Goal: Transaction & Acquisition: Book appointment/travel/reservation

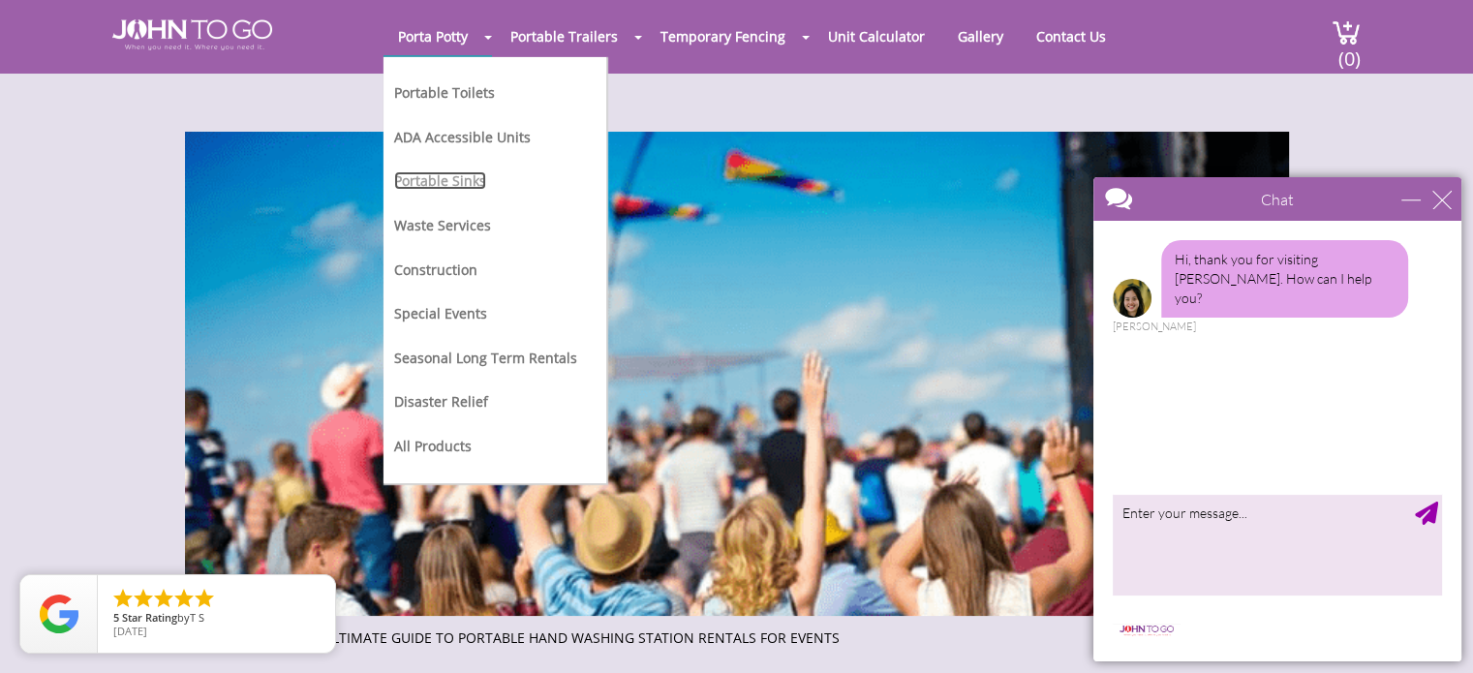
click at [465, 178] on link "Portable Sinks" at bounding box center [440, 180] width 92 height 18
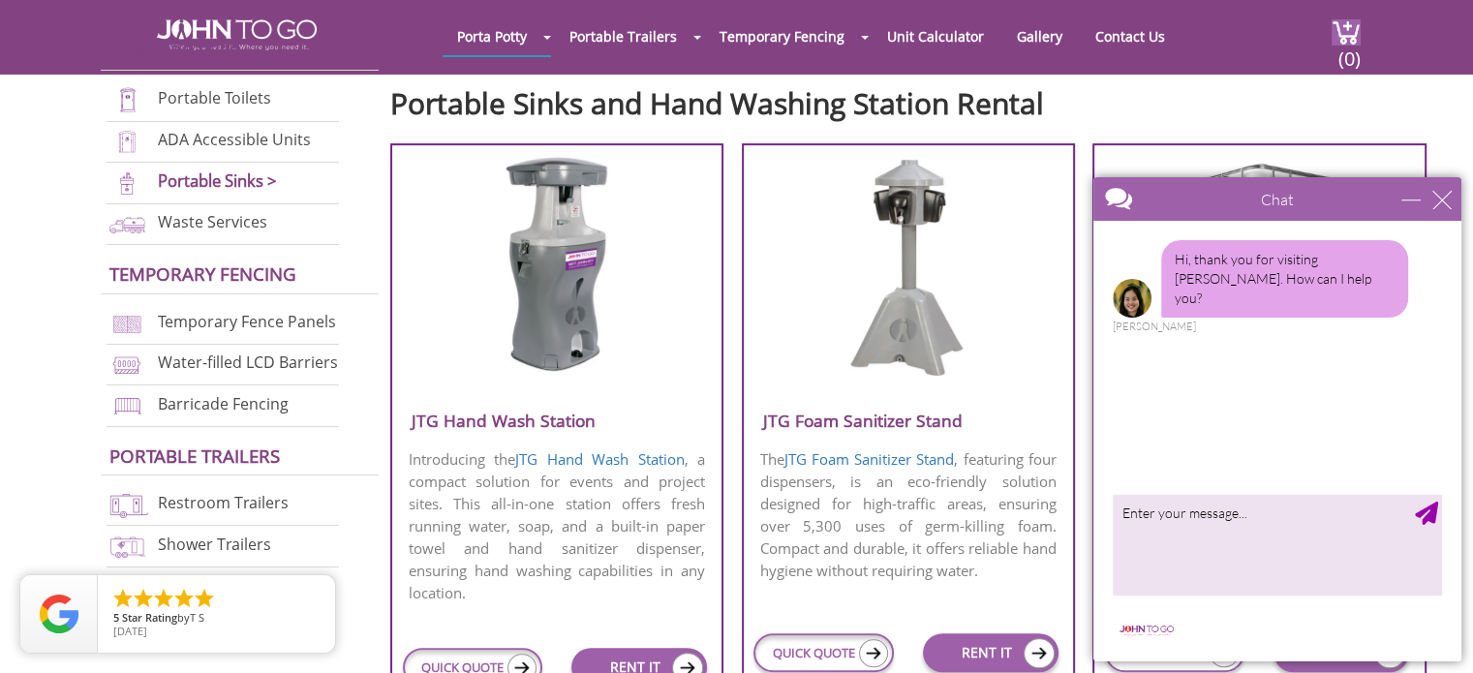
scroll to position [682, 0]
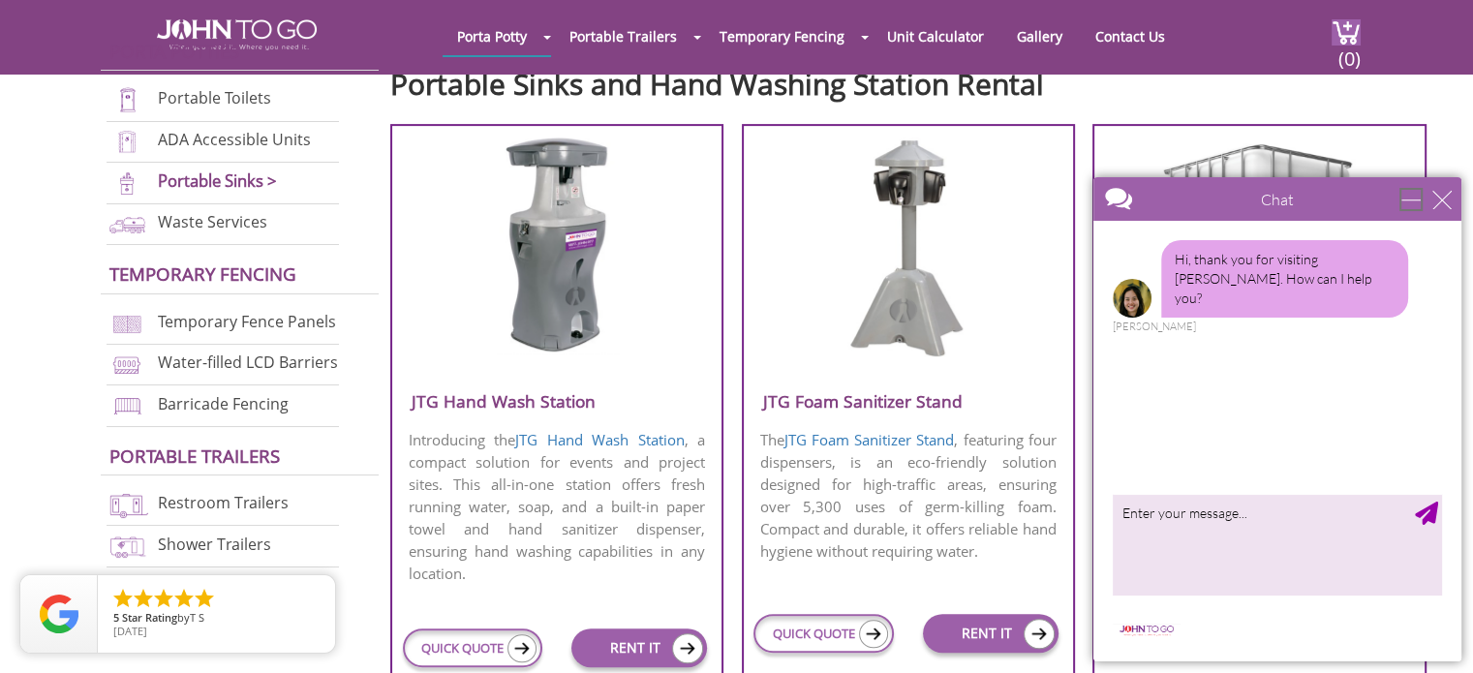
click at [1408, 197] on div "minimize" at bounding box center [1411, 199] width 19 height 19
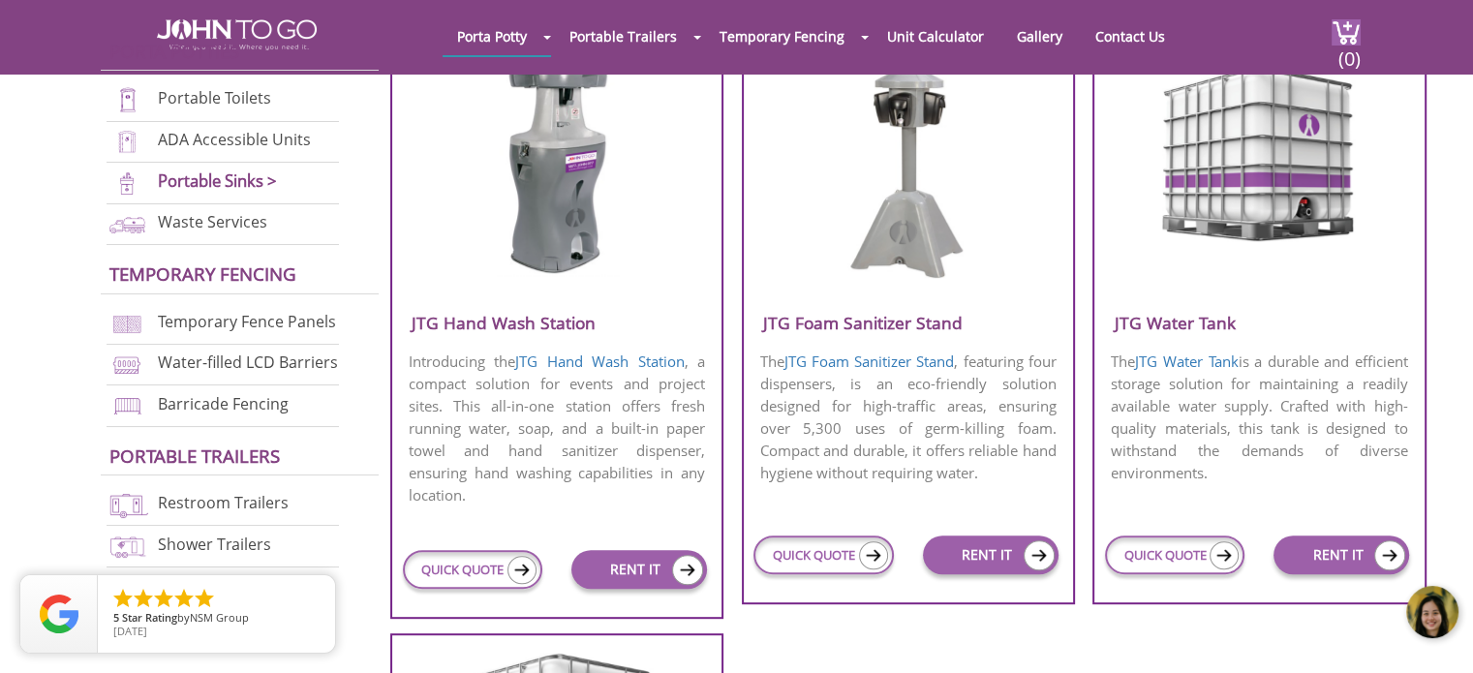
scroll to position [751, 0]
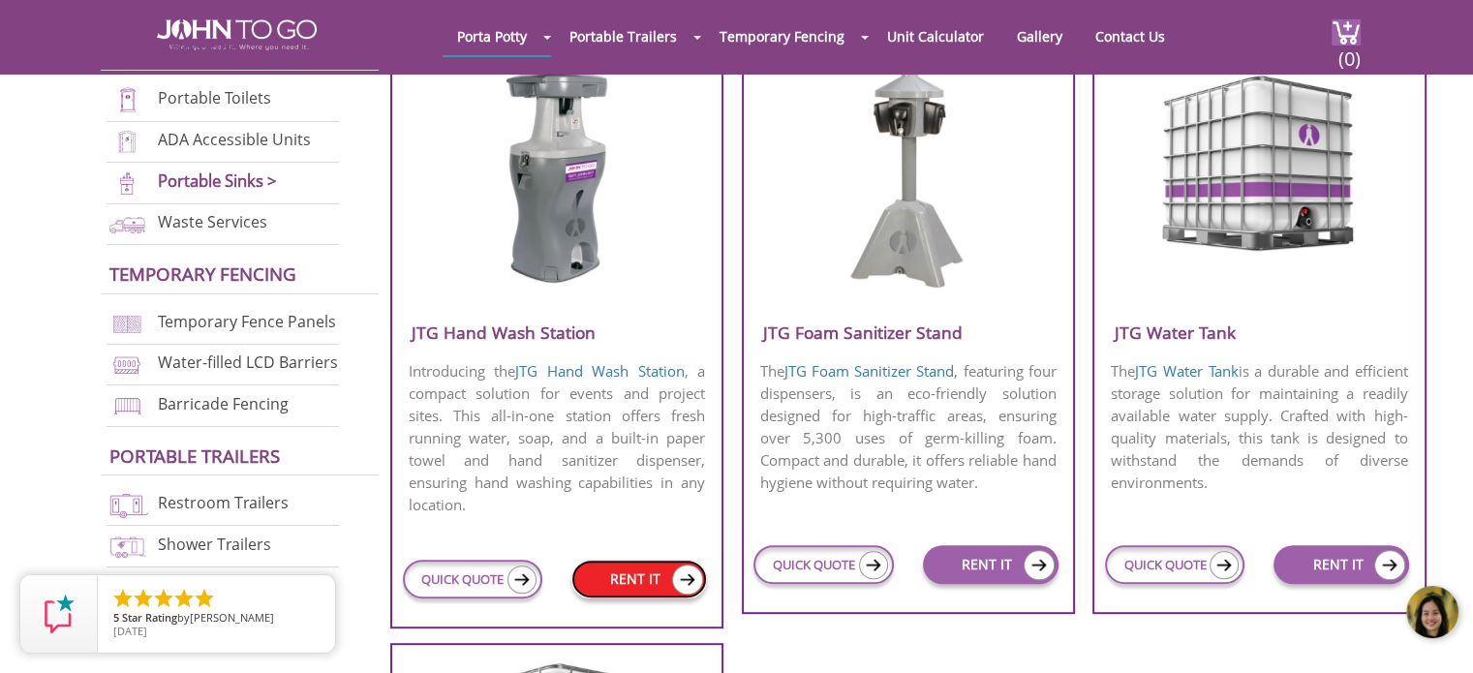
click at [651, 573] on link "RENT IT" at bounding box center [640, 579] width 136 height 39
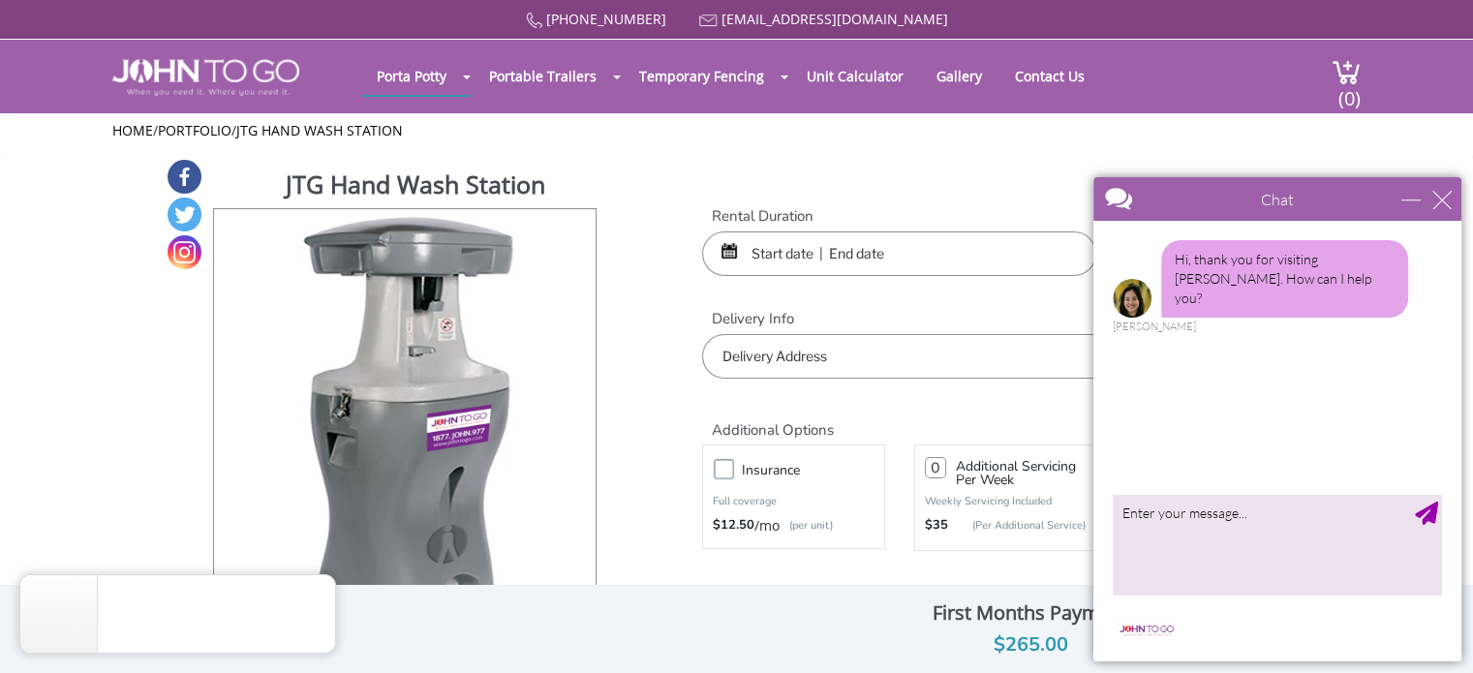
click at [925, 364] on input "text" at bounding box center [1004, 356] width 605 height 45
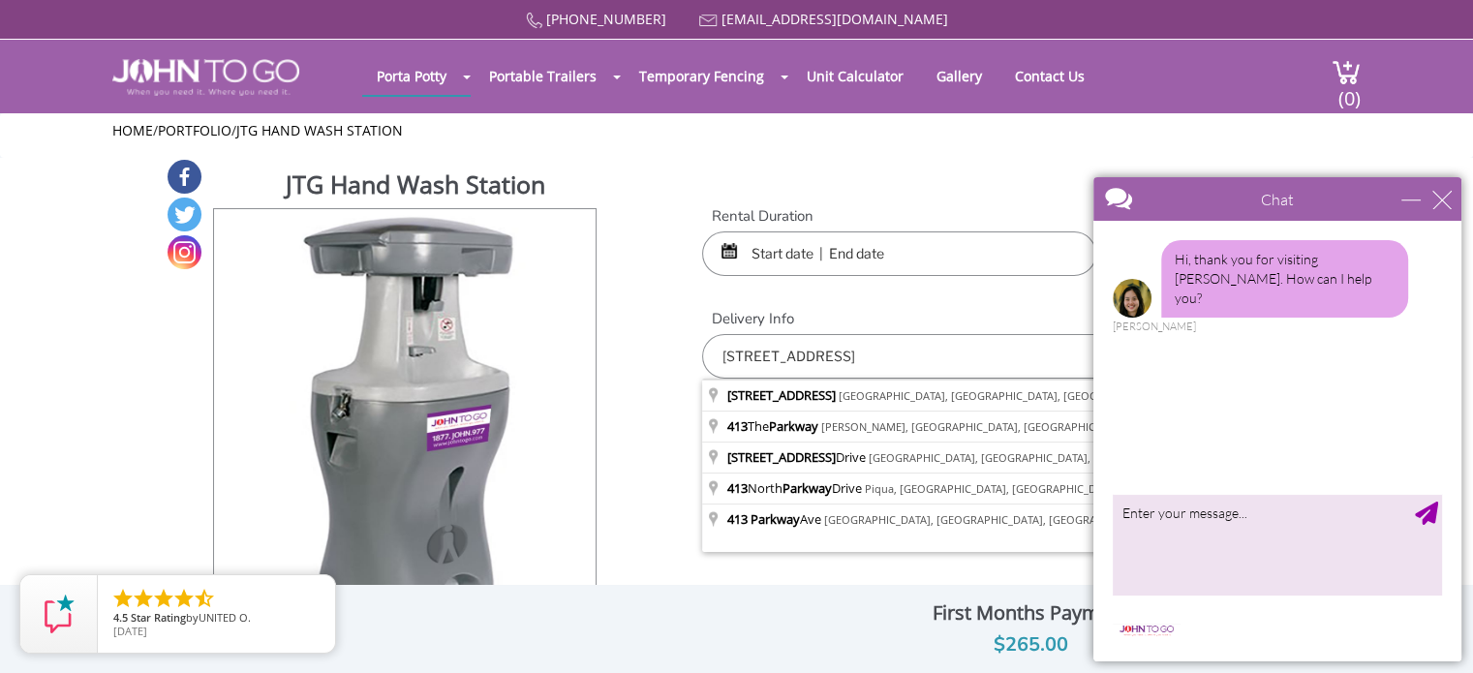
type input "[STREET_ADDRESS]"
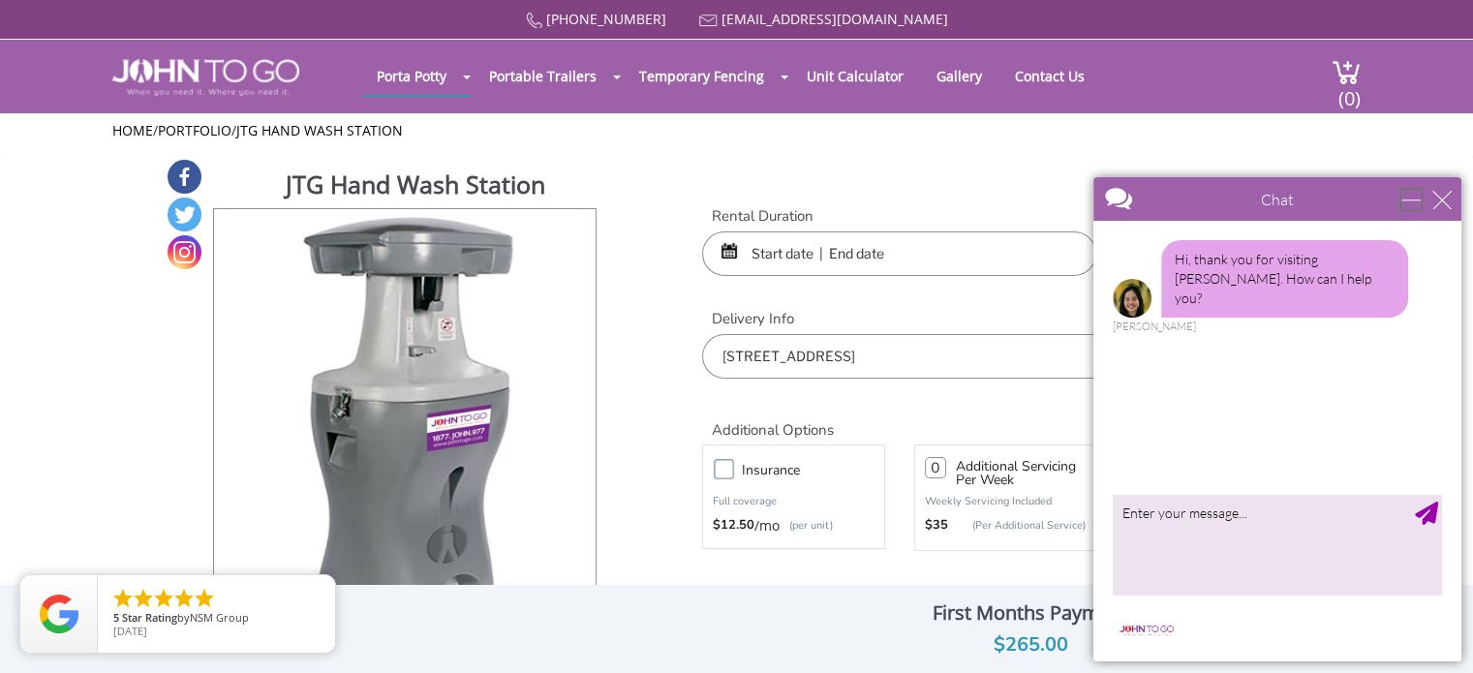
click at [1408, 205] on div "minimize" at bounding box center [1411, 199] width 19 height 19
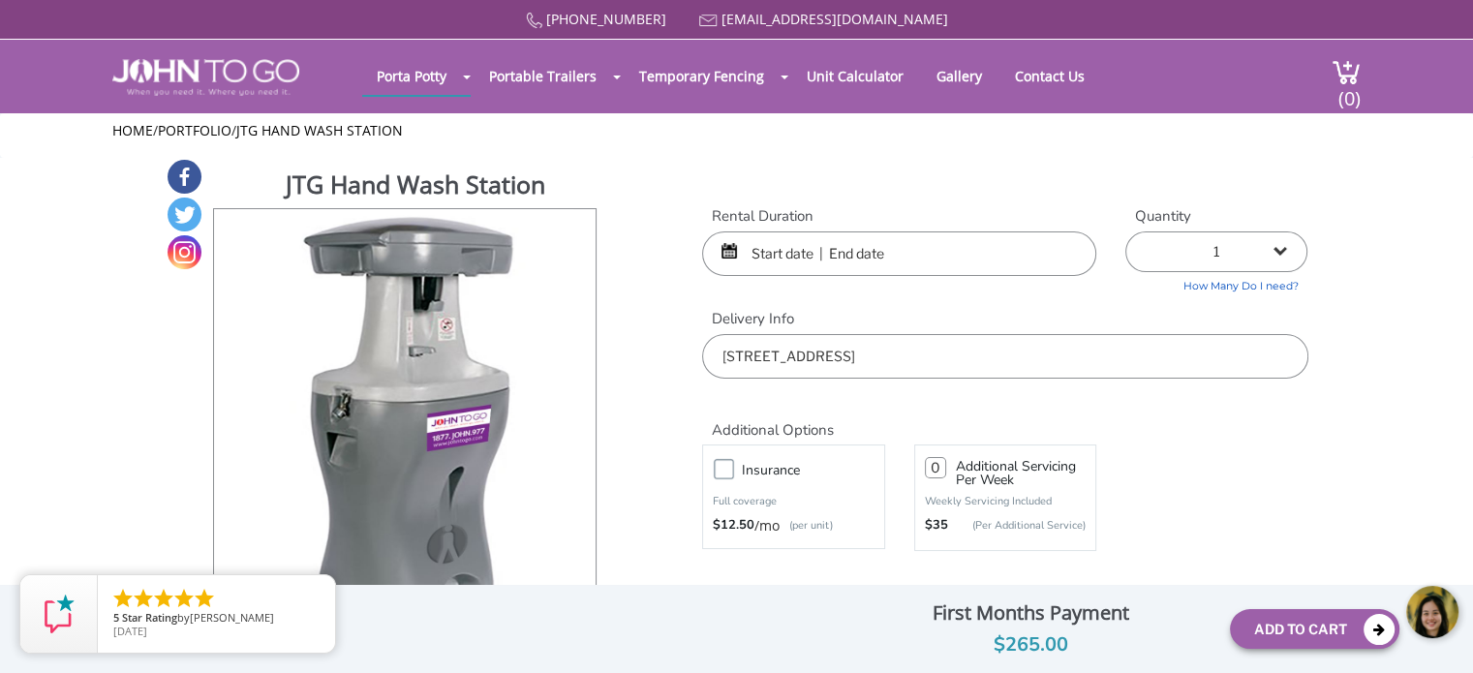
click at [1279, 247] on select "1 2 (5% discount) 3 (8% discount) 4 (10% discount) 5 (12% discount) 6 (12% disc…" at bounding box center [1217, 252] width 182 height 41
select select "4"
click at [1126, 232] on select "1 2 (5% discount) 3 (8% discount) 4 (10% discount) 5 (12% discount) 6 (12% disc…" at bounding box center [1217, 252] width 182 height 41
type input "0"
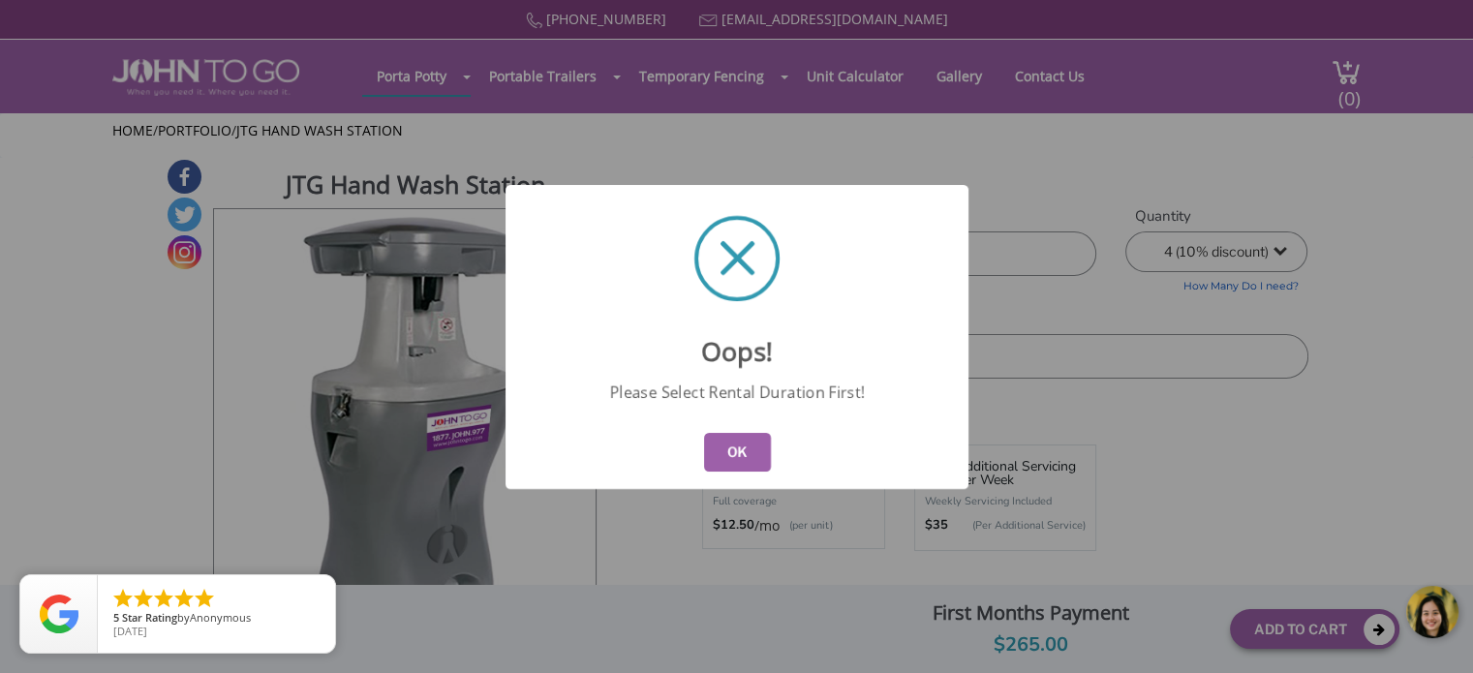
click at [733, 458] on button "OK" at bounding box center [736, 452] width 67 height 39
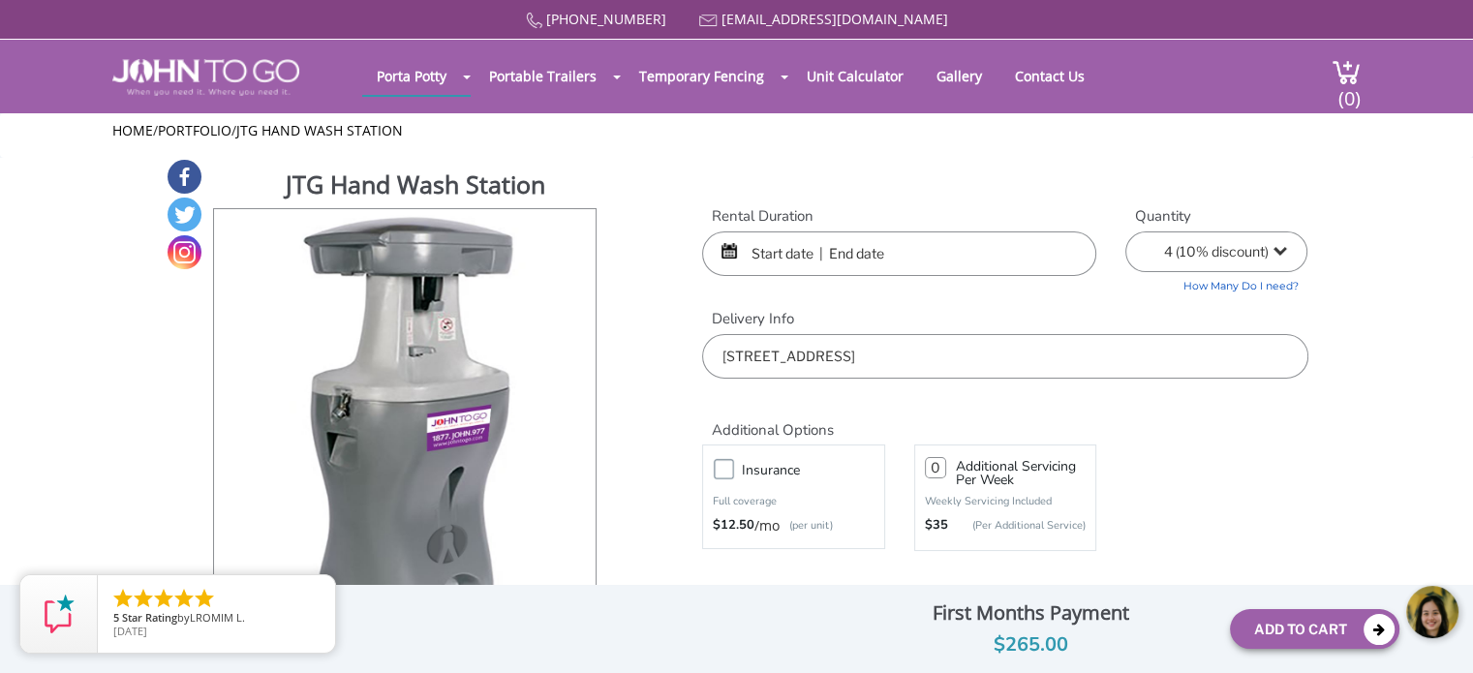
click at [779, 256] on input "text" at bounding box center [899, 254] width 394 height 45
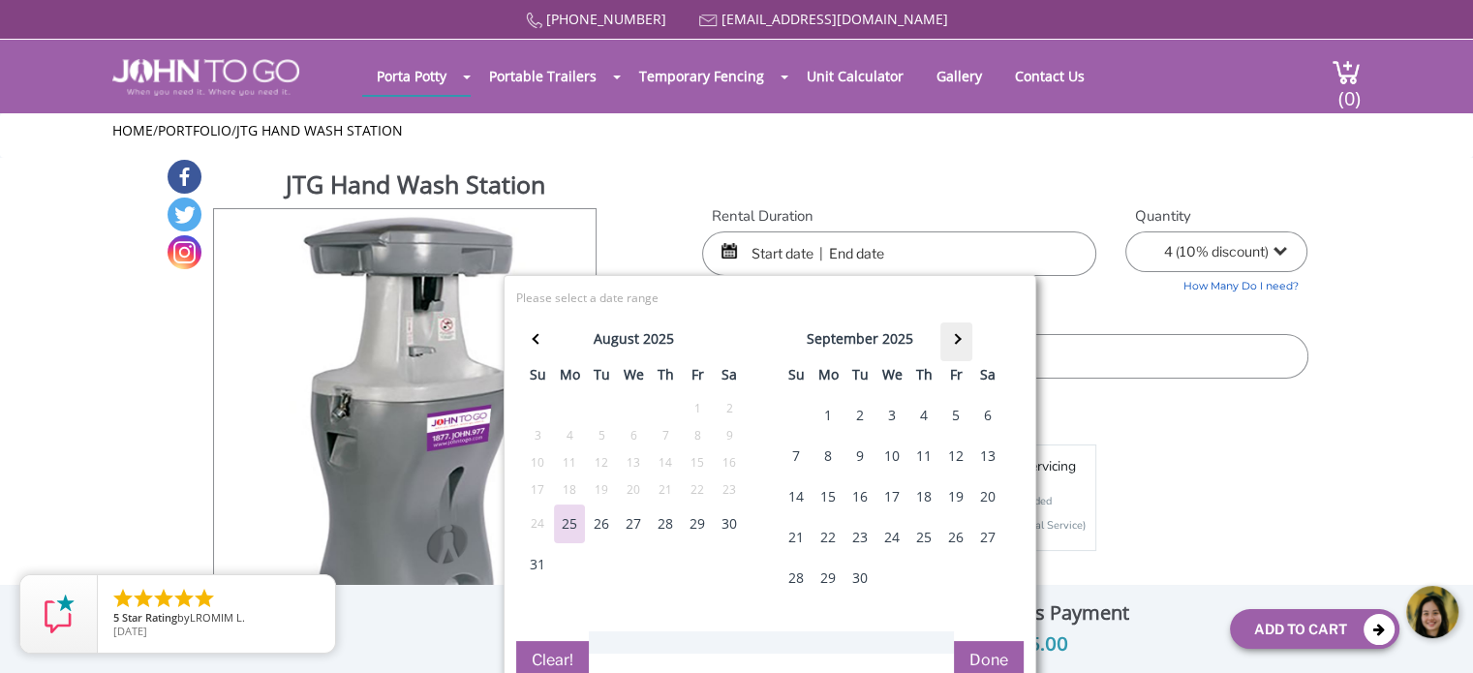
click at [962, 350] on th at bounding box center [957, 342] width 32 height 39
click at [856, 539] on div "21" at bounding box center [860, 537] width 31 height 39
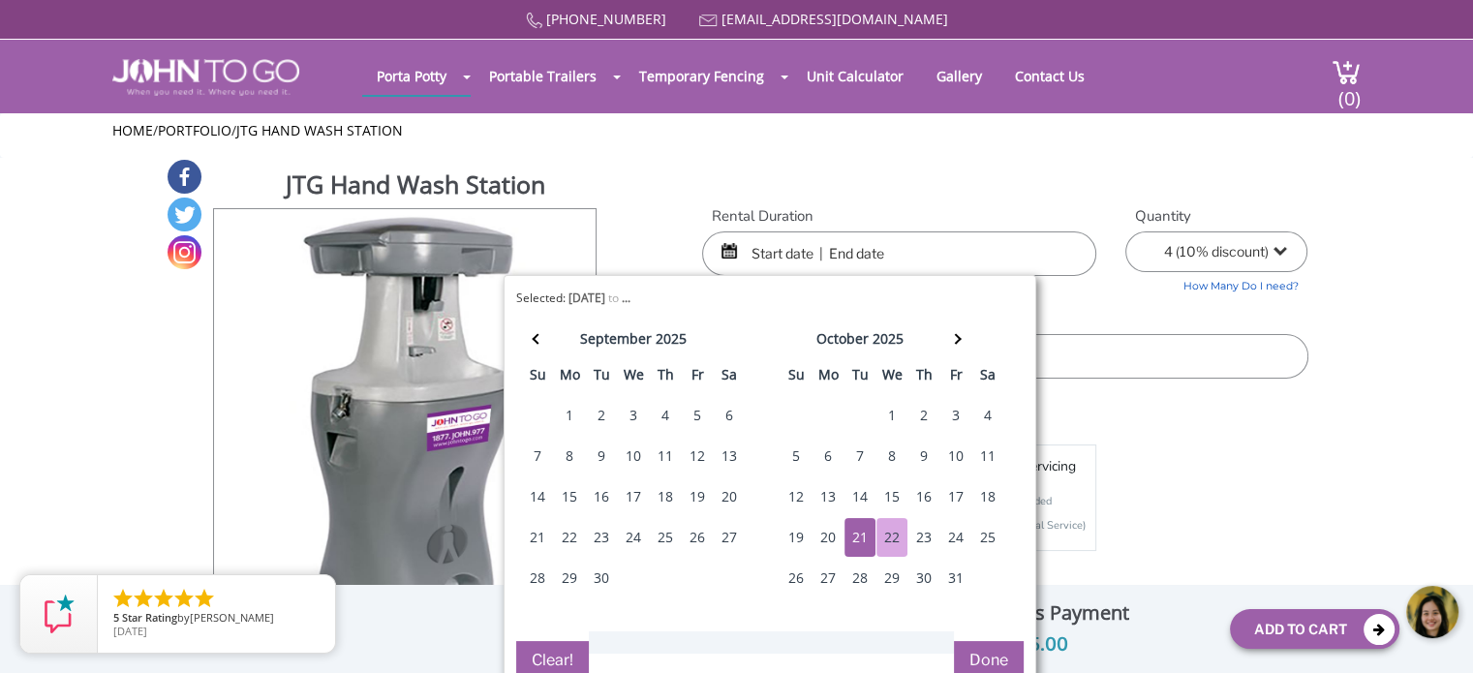
click at [883, 537] on div "22" at bounding box center [892, 537] width 31 height 39
type input "[DATE] to [DATE]"
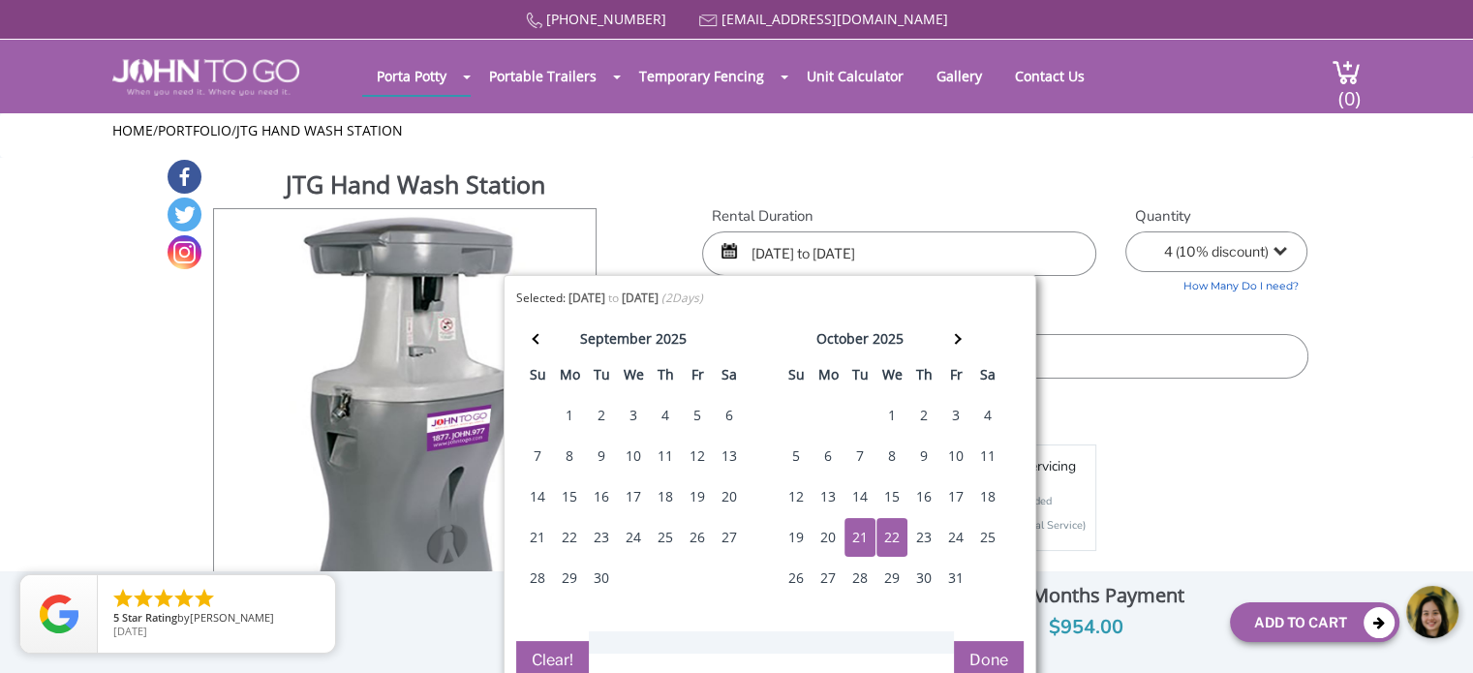
click at [988, 647] on button "Done" at bounding box center [989, 660] width 70 height 39
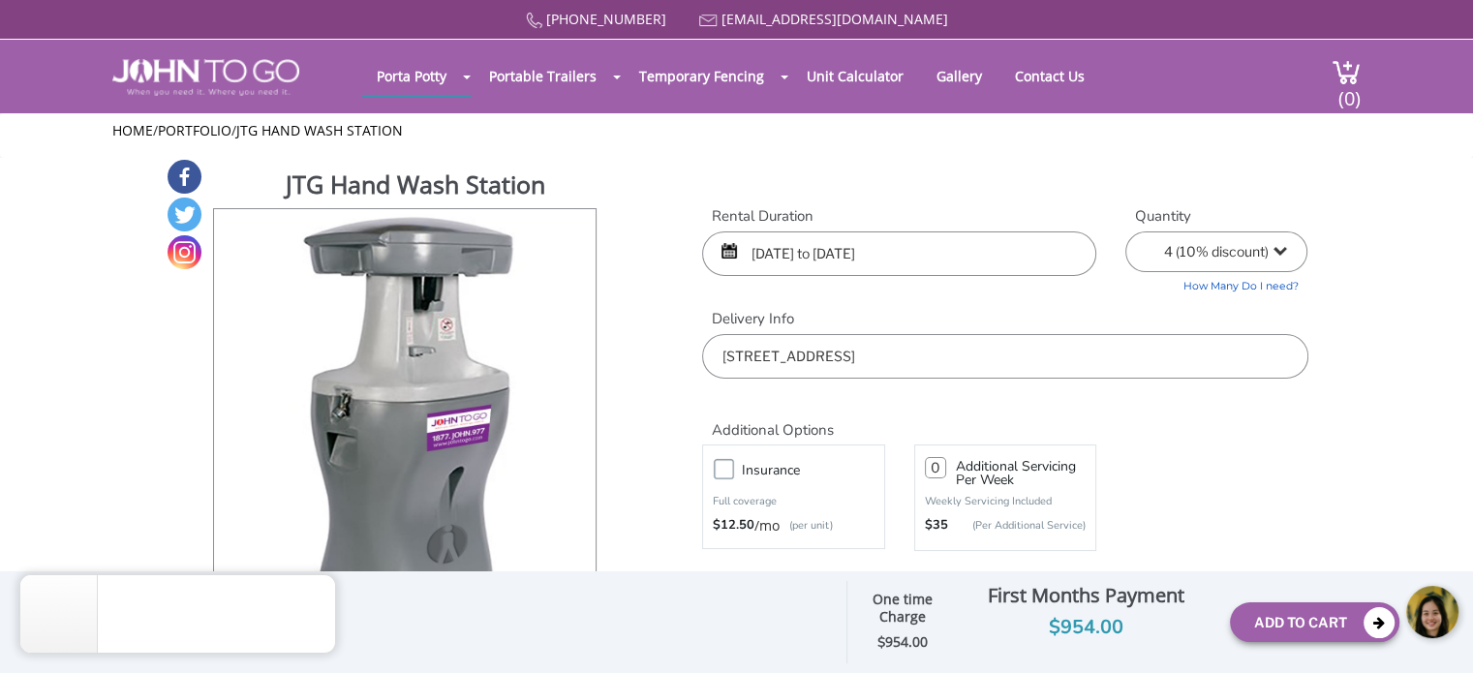
click at [732, 463] on label "Insurance" at bounding box center [812, 470] width 161 height 24
click at [0, 0] on input "Insurance" at bounding box center [0, 0] width 0 height 0
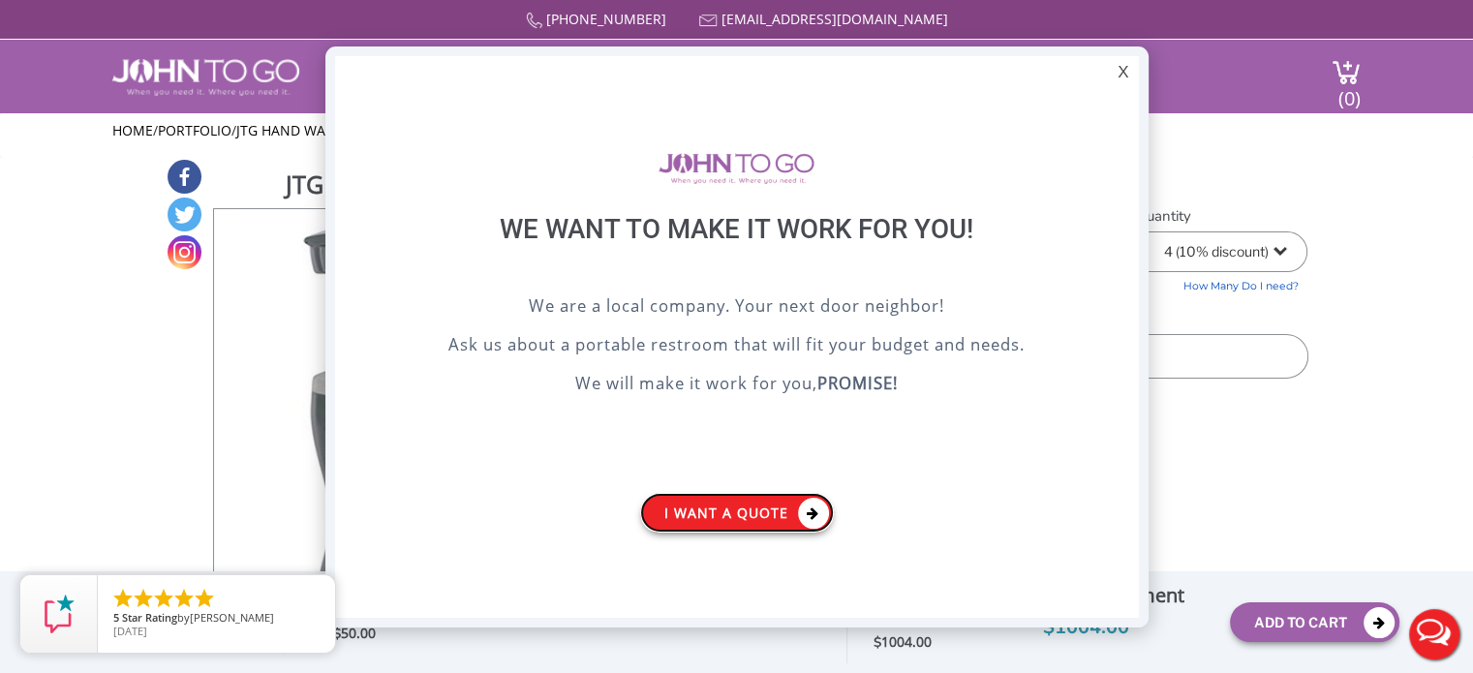
click at [774, 504] on link "I want a Quote" at bounding box center [737, 513] width 194 height 40
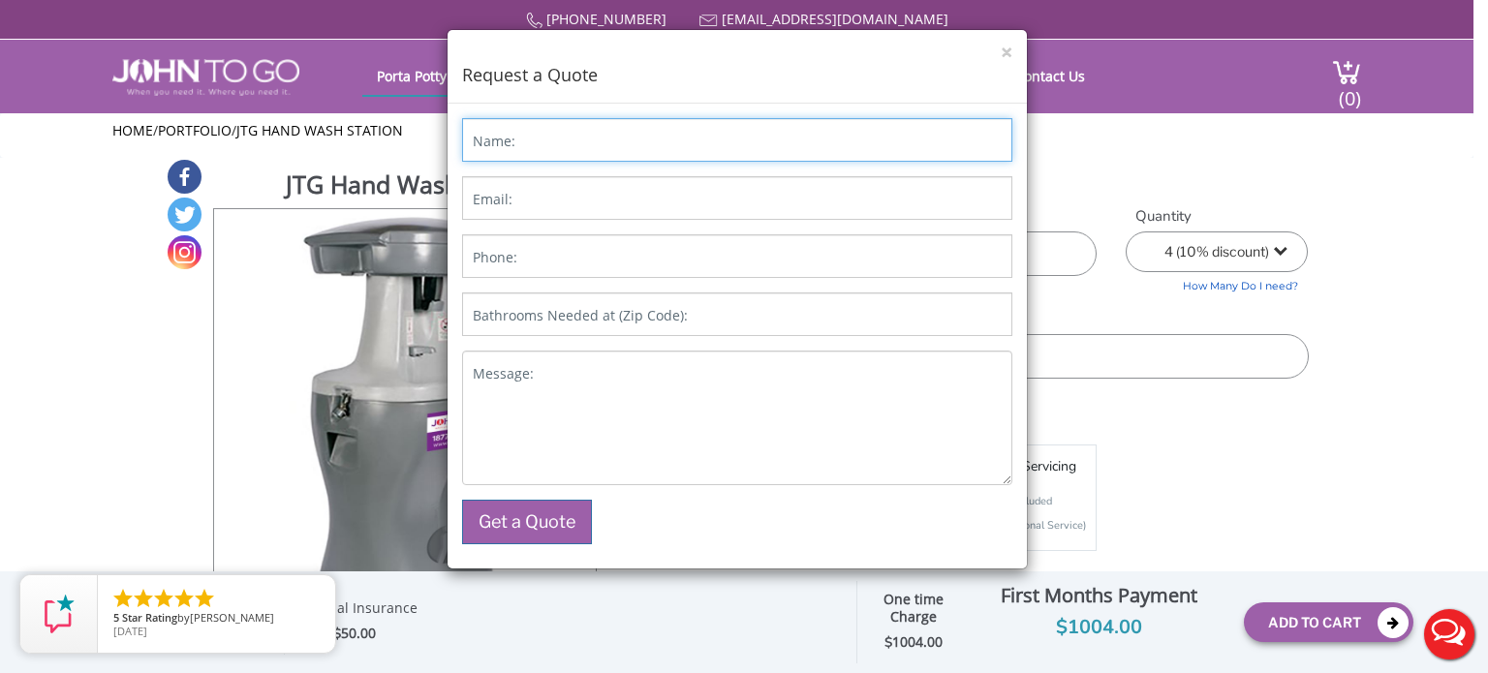
click at [631, 132] on input "Name:" at bounding box center [737, 140] width 550 height 44
type input "[PERSON_NAME]"
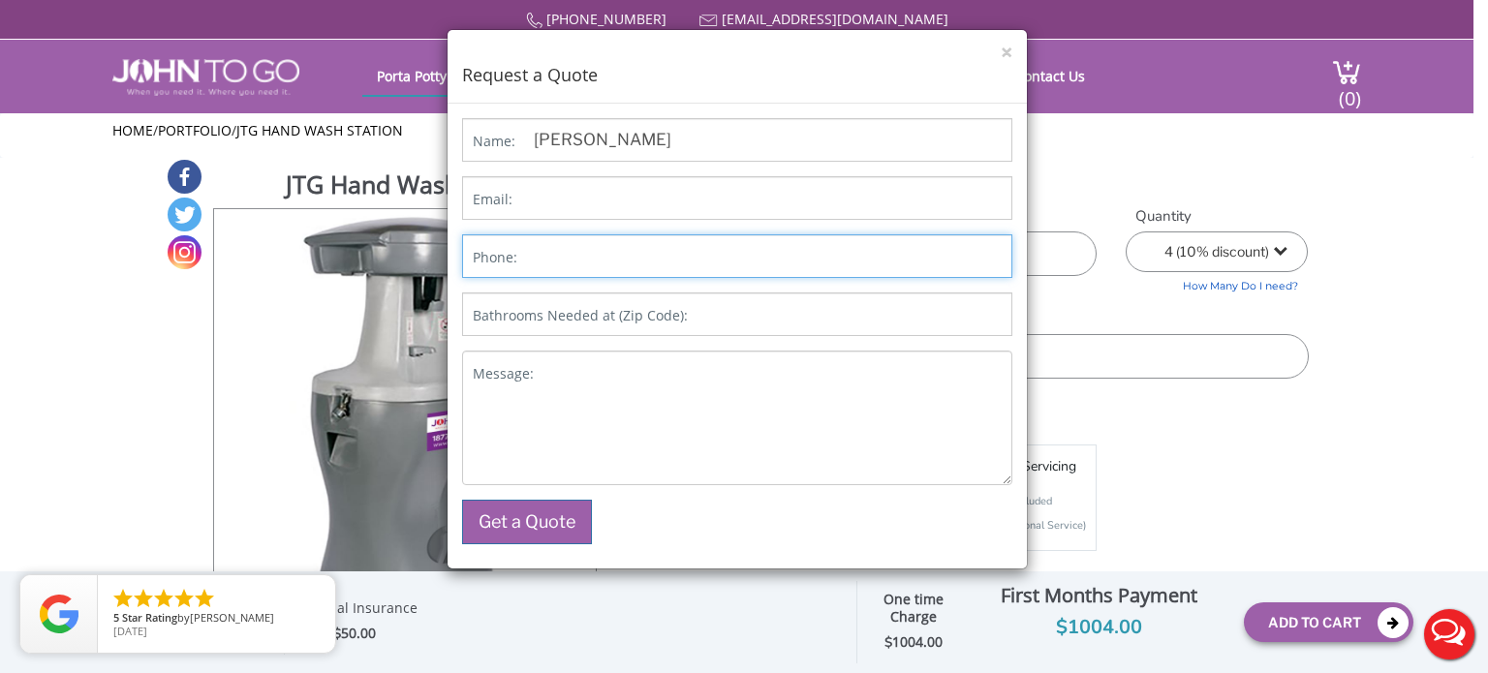
type input "8659783334"
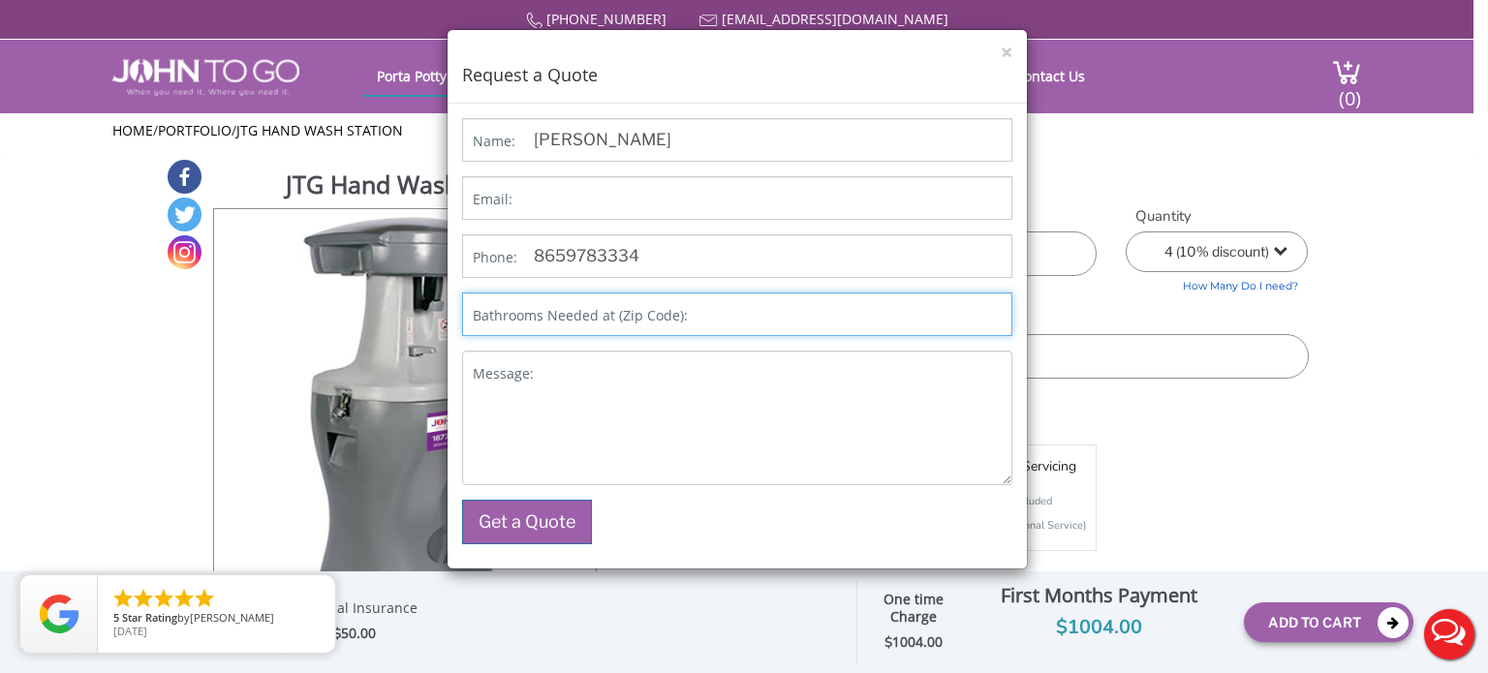
type input "37865-3423"
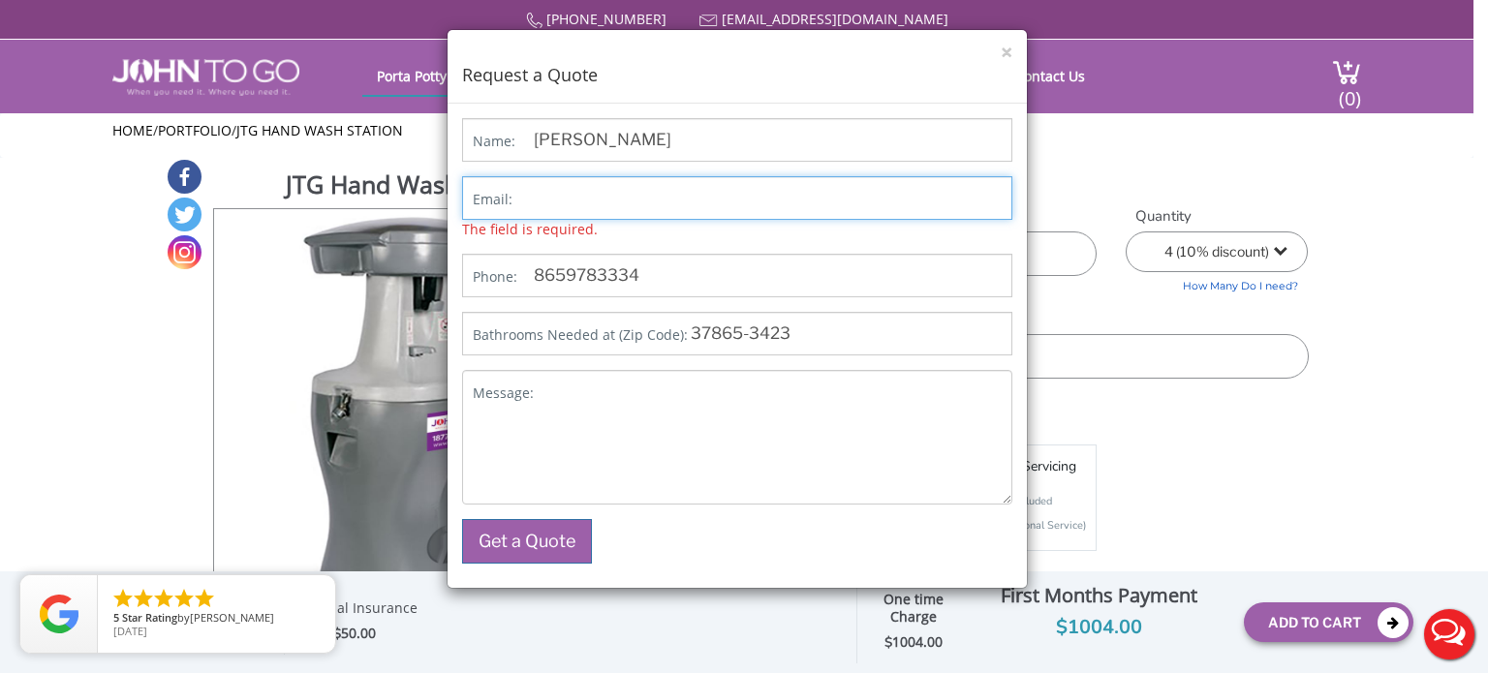
click at [580, 193] on input "Email:" at bounding box center [737, 198] width 550 height 44
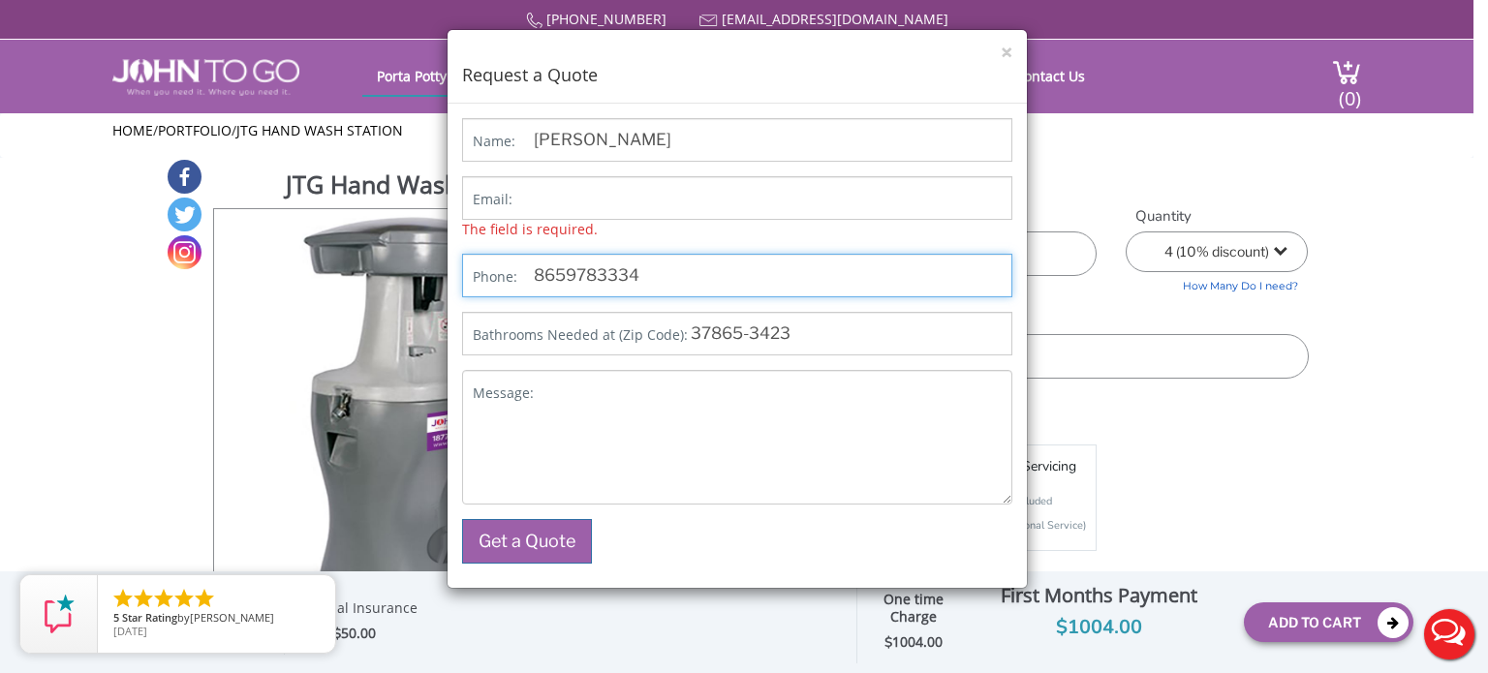
drag, startPoint x: 651, startPoint y: 274, endPoint x: 511, endPoint y: 282, distance: 139.7
click at [511, 282] on p "Phone: [PHONE_NUMBER]" at bounding box center [737, 276] width 550 height 44
type input "8654539001"
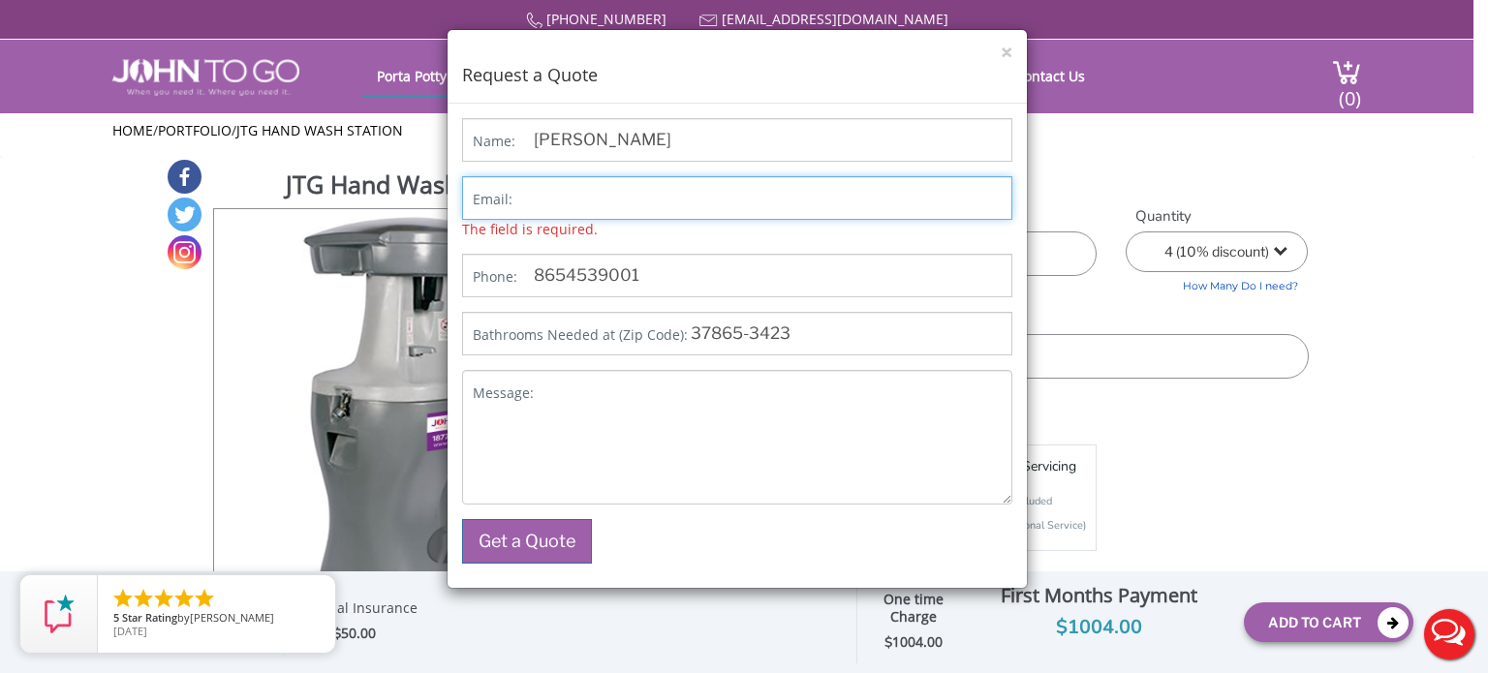
click at [609, 190] on input "Email:" at bounding box center [737, 198] width 550 height 44
type input "[PERSON_NAME][EMAIL_ADDRESS][DOMAIN_NAME]"
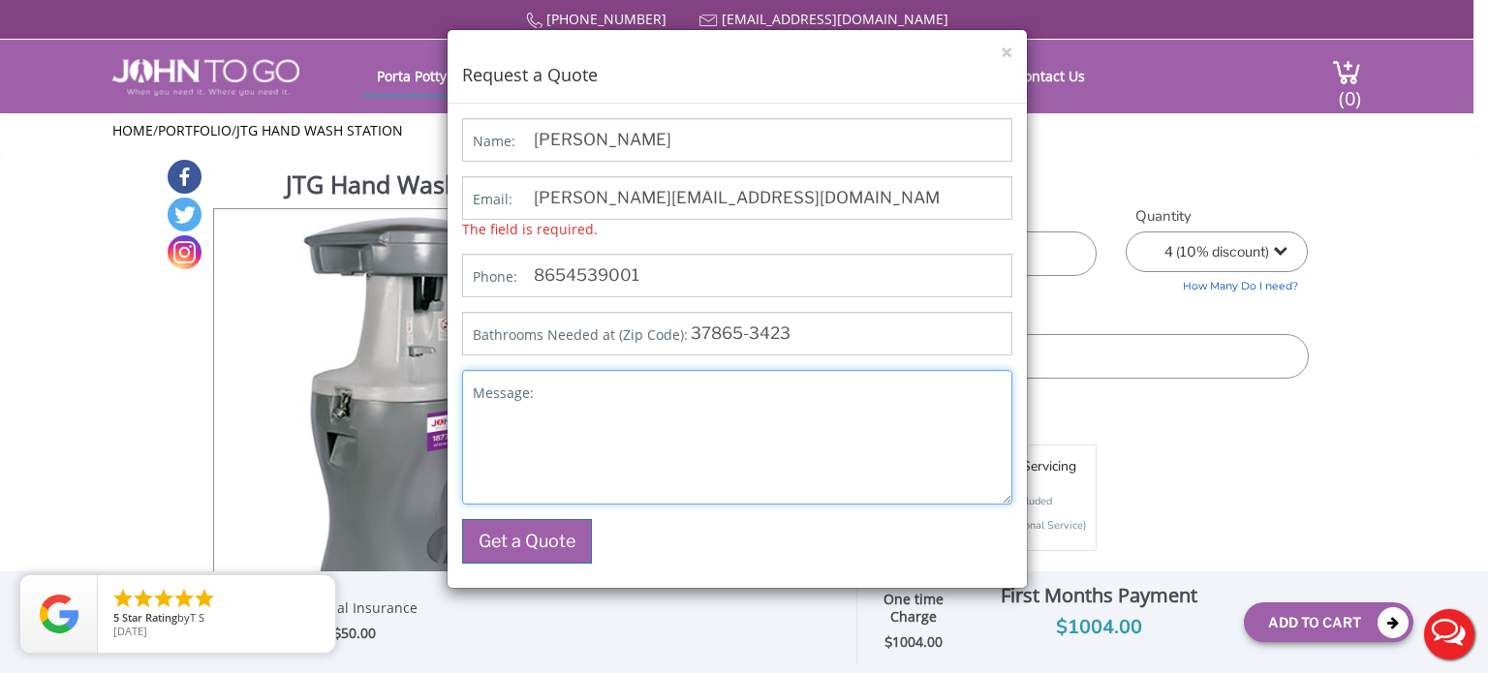
click at [542, 400] on textarea "Message:" at bounding box center [737, 437] width 550 height 135
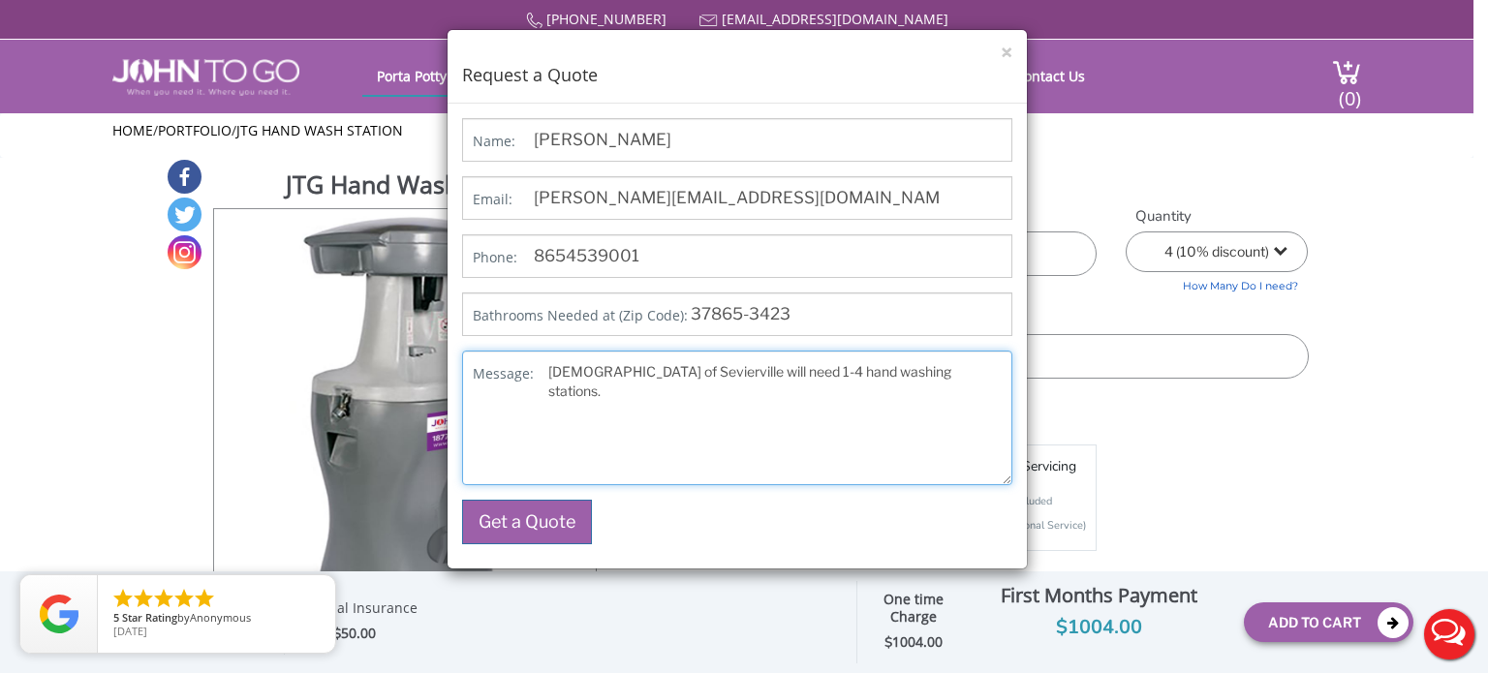
click at [987, 375] on textarea "[DEMOGRAPHIC_DATA] of Sevierville will need 1-4 hand washing stations." at bounding box center [737, 418] width 550 height 135
click at [577, 387] on textarea "[DEMOGRAPHIC_DATA] of [GEOGRAPHIC_DATA] will need 1-4 hand washing stations for…" at bounding box center [737, 418] width 550 height 135
click at [686, 391] on textarea "[DEMOGRAPHIC_DATA] of [GEOGRAPHIC_DATA] will need 1-4 hand washing stations for…" at bounding box center [737, 418] width 550 height 135
click at [546, 365] on textarea "[DEMOGRAPHIC_DATA] of [GEOGRAPHIC_DATA] will need 1-4 hand washing stations for…" at bounding box center [737, 418] width 550 height 135
click at [706, 394] on textarea "[DEMOGRAPHIC_DATA] of [GEOGRAPHIC_DATA] will need 1-4 hand washing stations for…" at bounding box center [737, 418] width 550 height 135
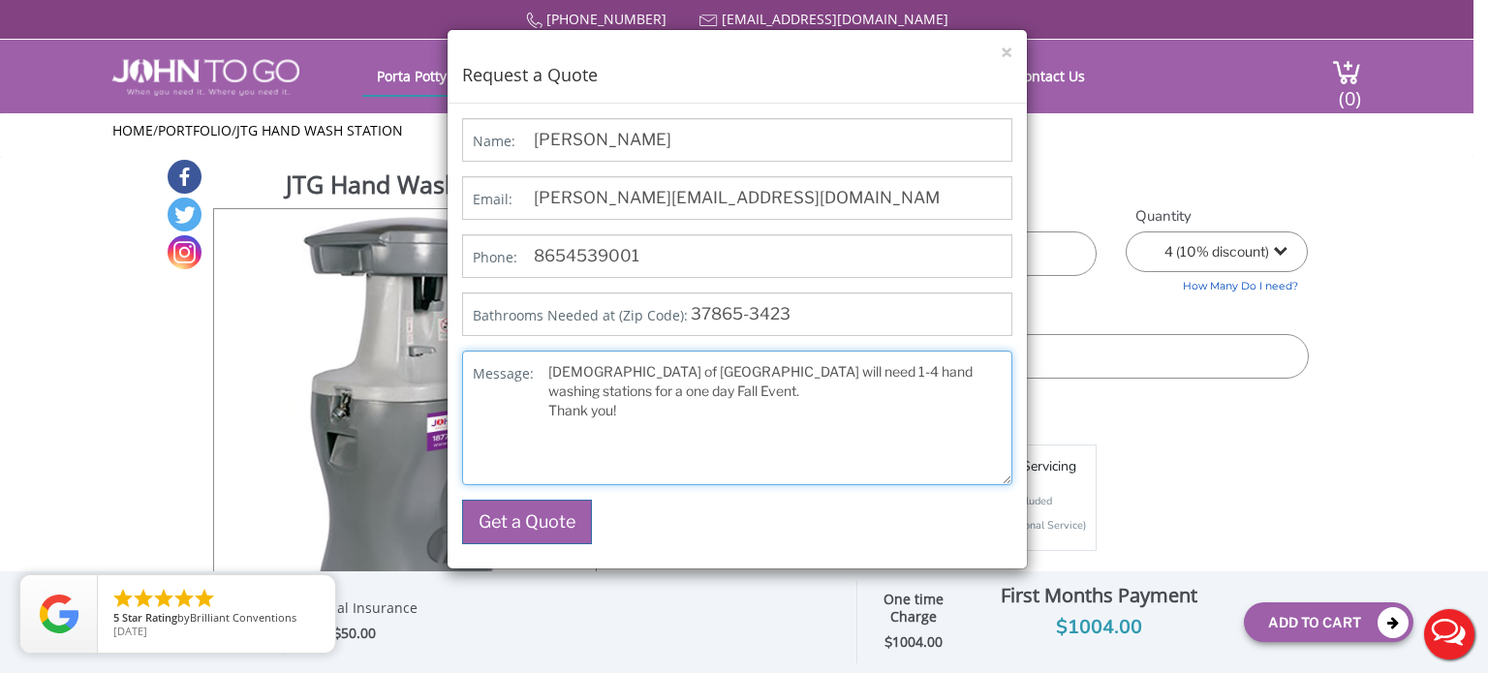
click at [703, 393] on textarea "[DEMOGRAPHIC_DATA] of [GEOGRAPHIC_DATA] will need 1-4 hand washing stations for…" at bounding box center [737, 418] width 550 height 135
click at [810, 393] on textarea "[DEMOGRAPHIC_DATA] of [GEOGRAPHIC_DATA] will need 1-4 hand washing stations for…" at bounding box center [737, 418] width 550 height 135
click at [616, 410] on textarea "[DEMOGRAPHIC_DATA] of [GEOGRAPHIC_DATA] will need 1-4 hand washing stations for…" at bounding box center [737, 418] width 550 height 135
drag, startPoint x: 616, startPoint y: 410, endPoint x: 698, endPoint y: 394, distance: 83.8
click at [698, 394] on textarea "[DEMOGRAPHIC_DATA] of [GEOGRAPHIC_DATA] will need 1-4 hand washing stations for…" at bounding box center [737, 418] width 550 height 135
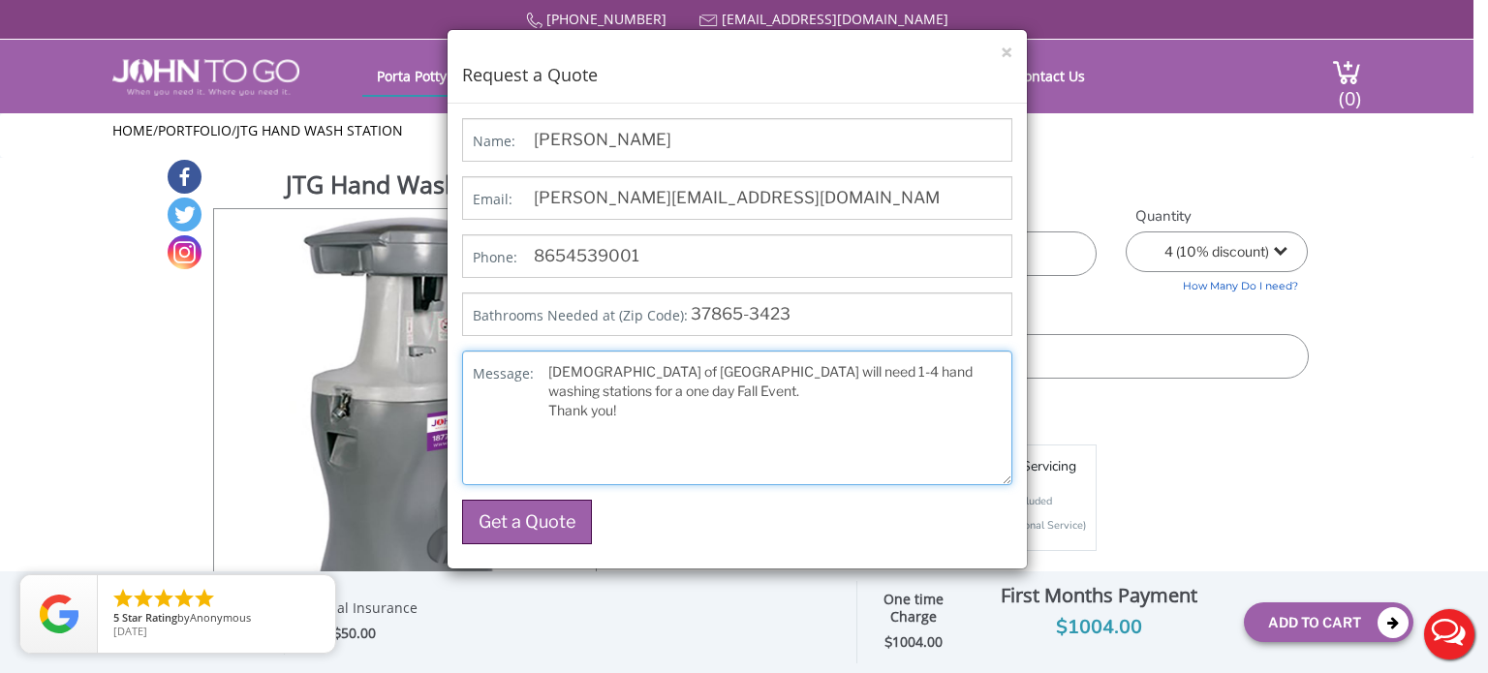
type textarea "[DEMOGRAPHIC_DATA] of [GEOGRAPHIC_DATA] will need 1-4 hand washing stations for…"
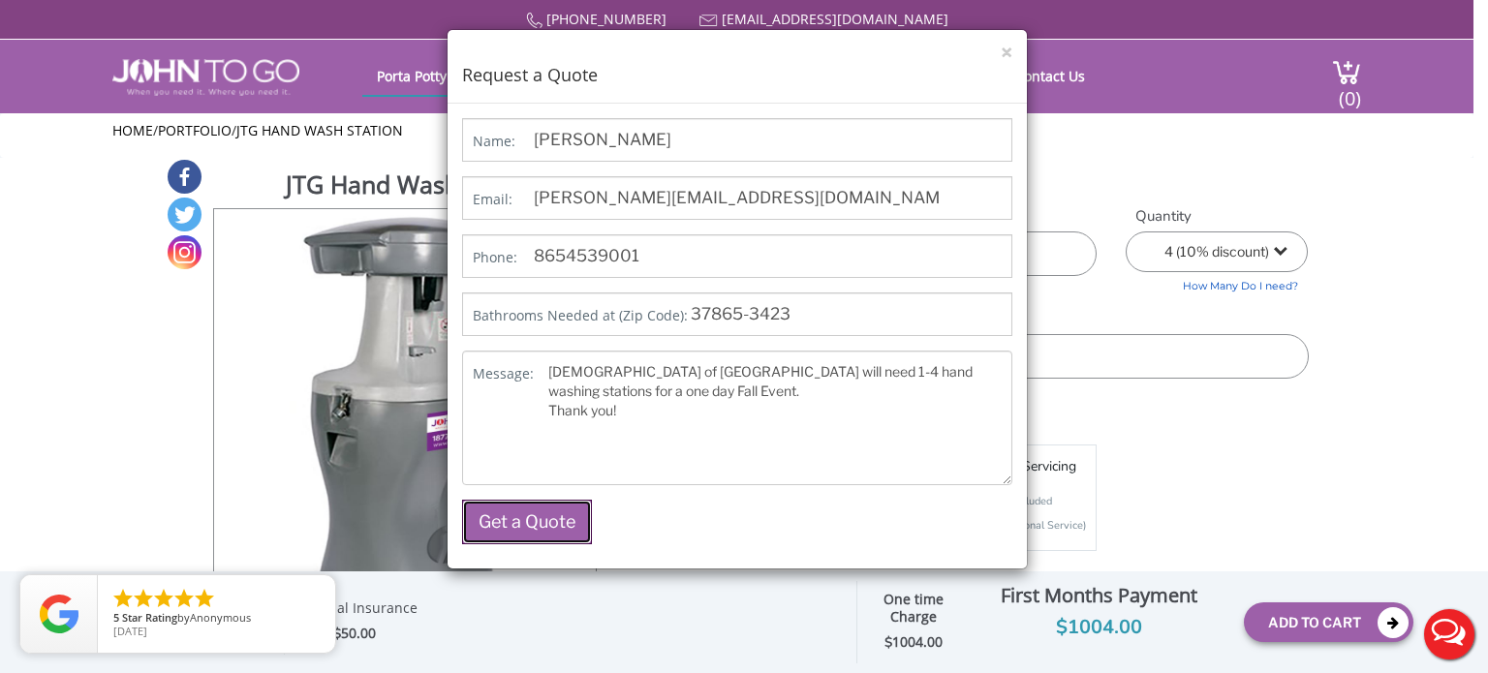
click at [537, 522] on button "Get a Quote" at bounding box center [527, 522] width 130 height 45
